Goal: Information Seeking & Learning: Understand process/instructions

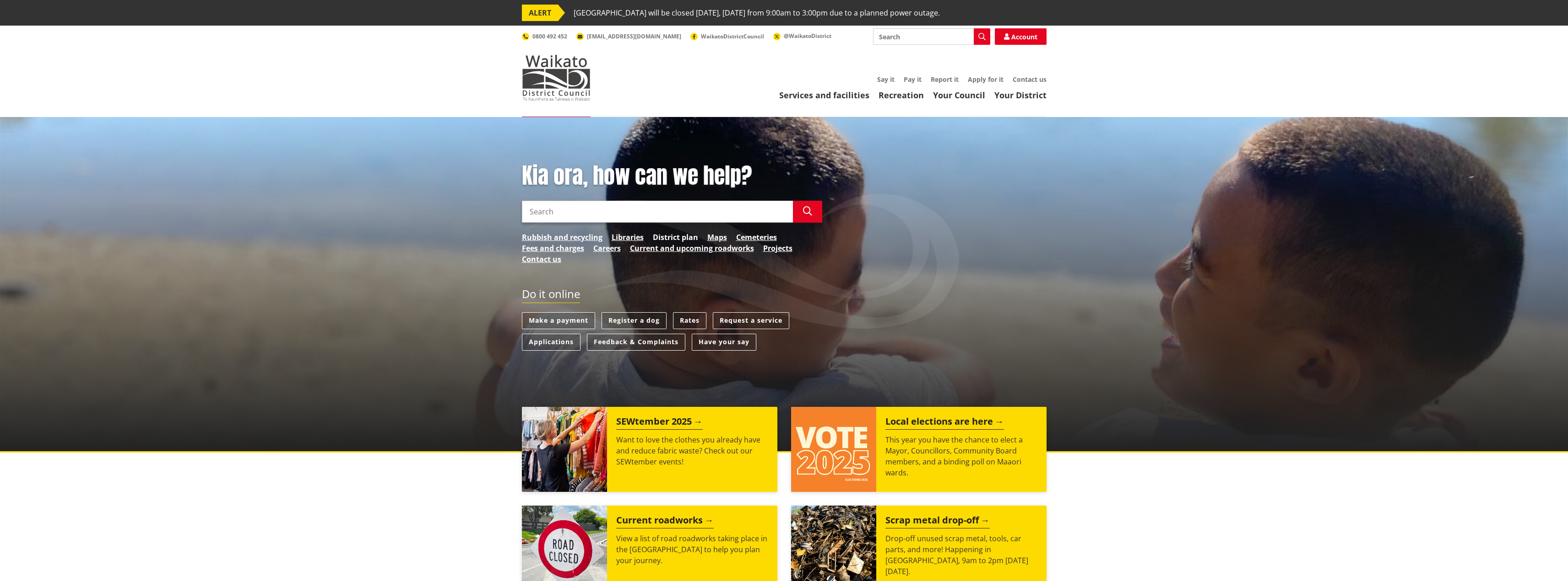
click at [687, 235] on link "District plan" at bounding box center [676, 237] width 45 height 11
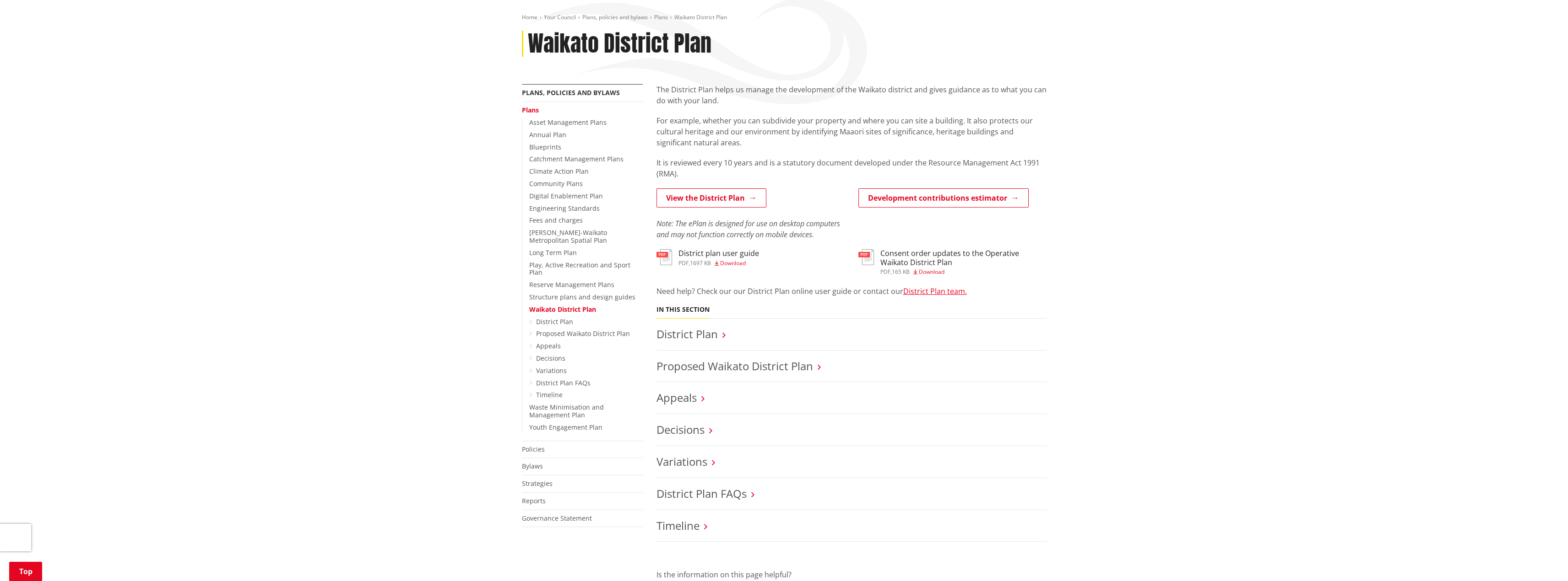
scroll to position [274, 0]
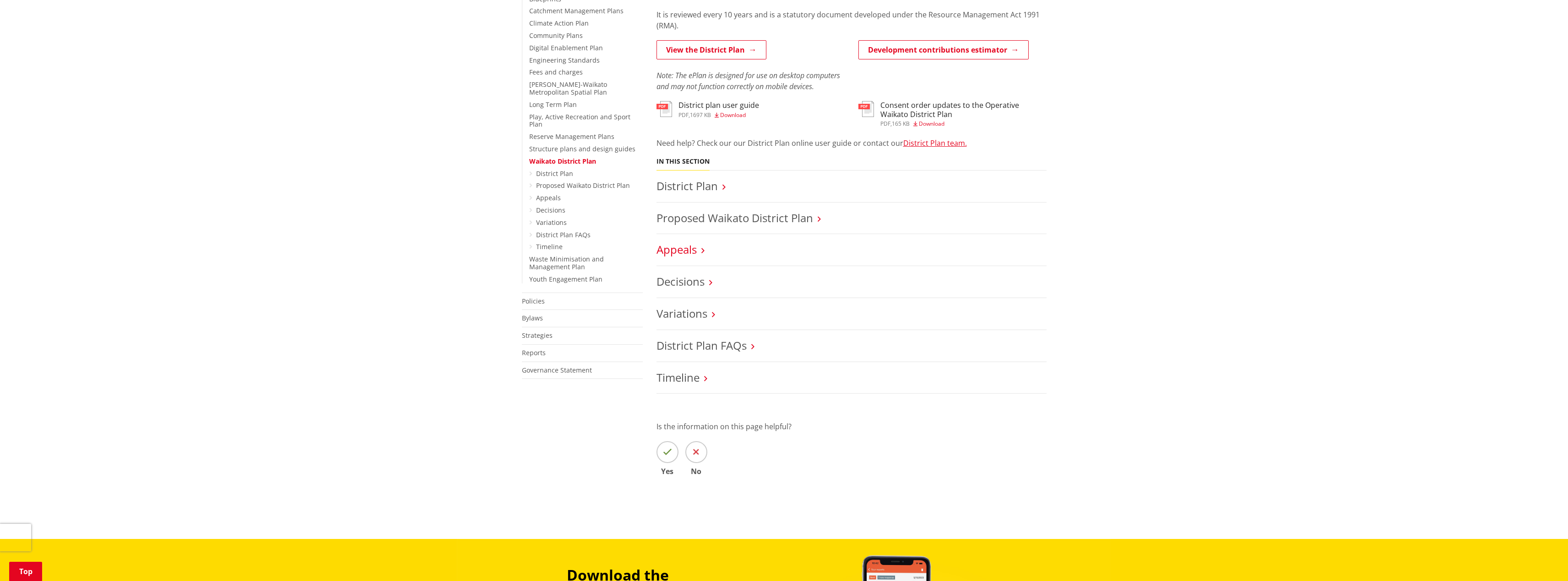
click at [675, 252] on link "Appeals" at bounding box center [676, 250] width 41 height 15
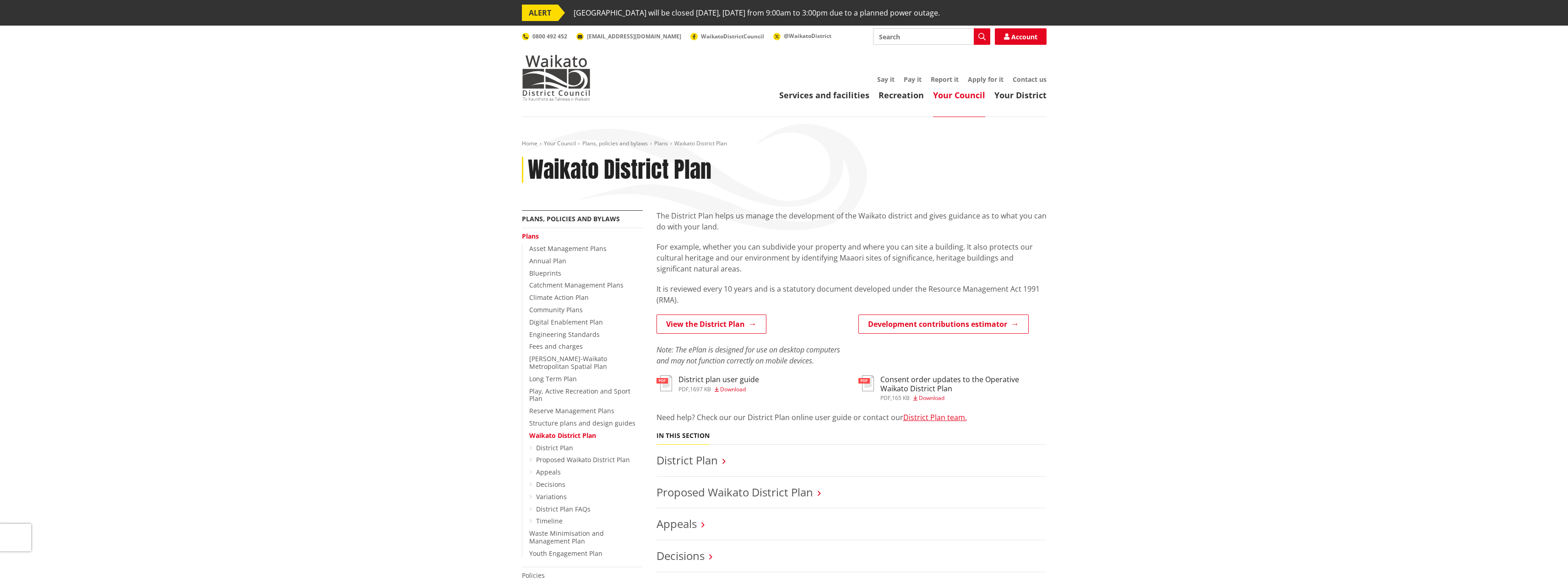
scroll to position [274, 0]
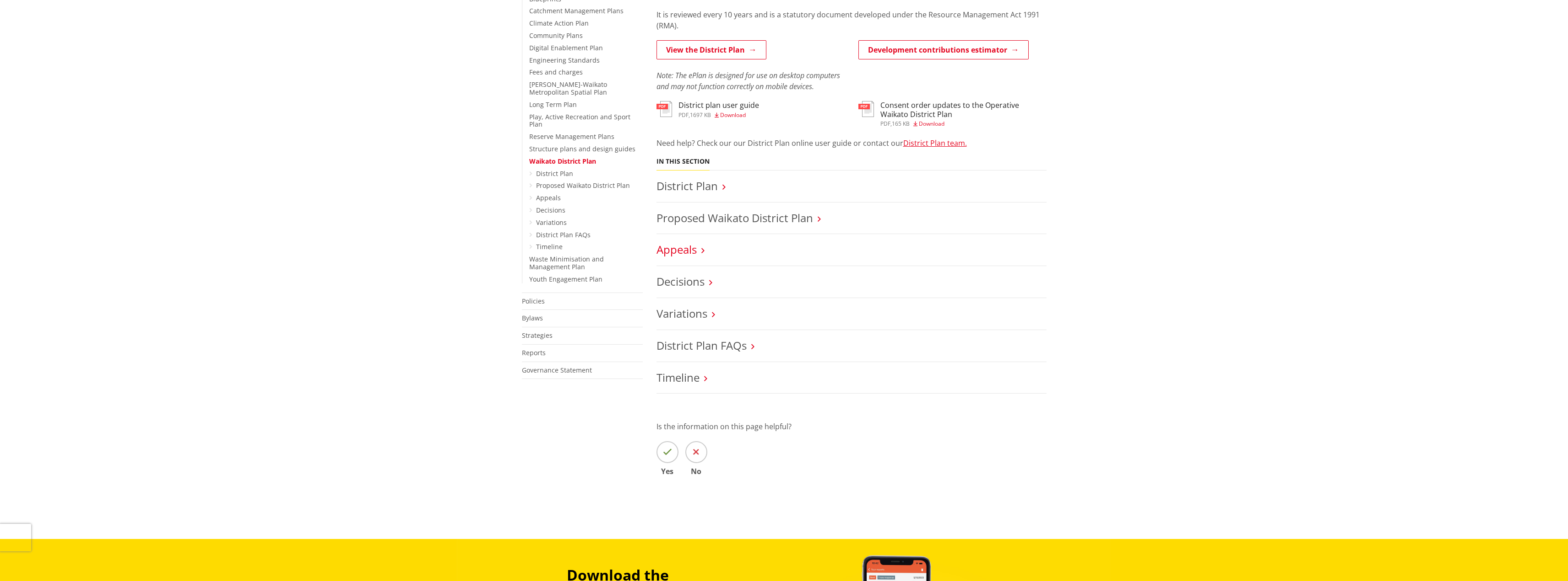
click at [669, 248] on link "Appeals" at bounding box center [676, 250] width 41 height 15
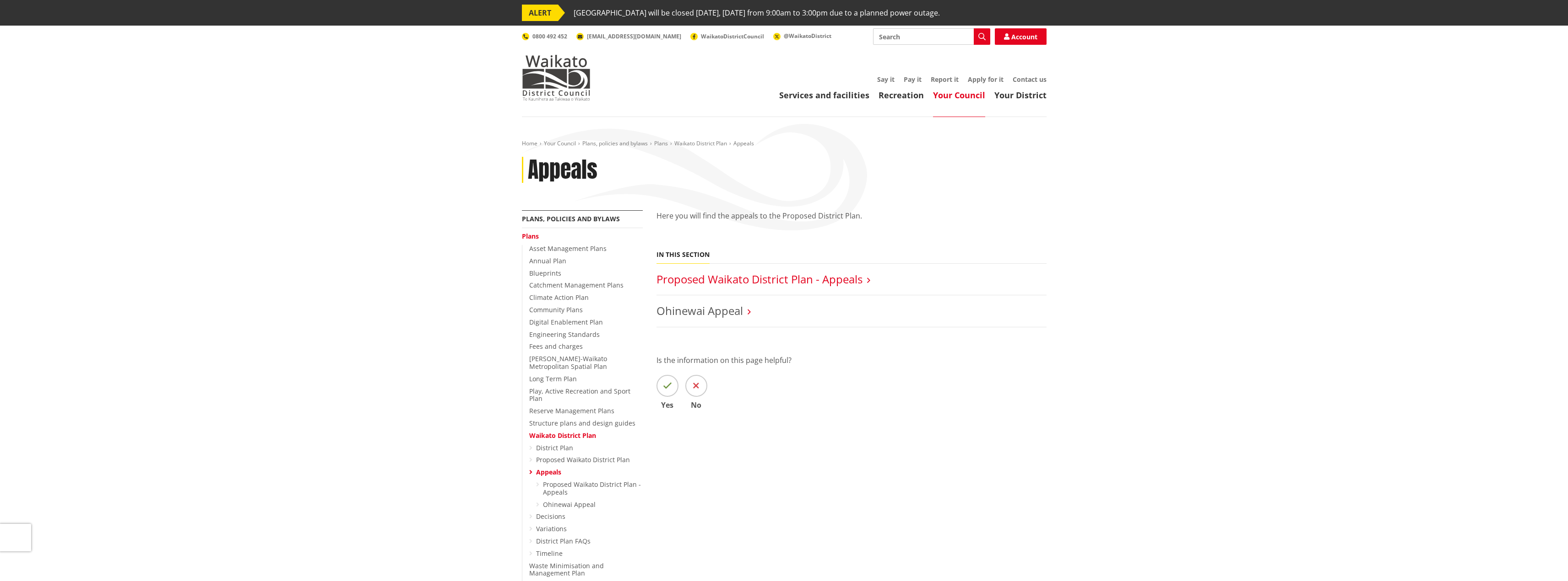
click at [771, 284] on link "Proposed Waikato District Plan - Appeals" at bounding box center [759, 279] width 206 height 15
